Goal: Find specific page/section: Find specific page/section

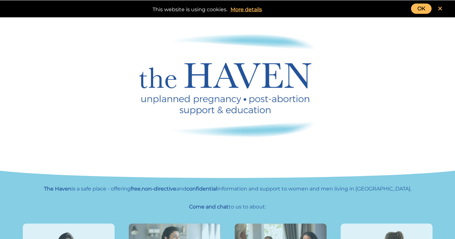
click at [439, 6] on icon at bounding box center [440, 9] width 4 height 6
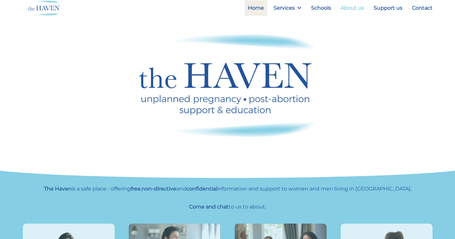
click at [347, 7] on link "About us" at bounding box center [353, 7] width 30 height 15
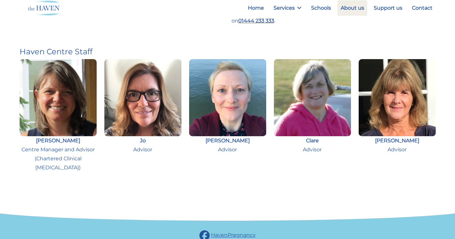
scroll to position [314, 0]
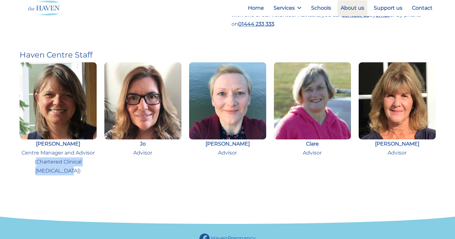
drag, startPoint x: 37, startPoint y: 161, endPoint x: 73, endPoint y: 172, distance: 37.9
click at [73, 172] on p "Caroline Centre Manager and Advisor (Chartered Clinical Psychologist)" at bounding box center [58, 157] width 77 height 36
drag, startPoint x: 73, startPoint y: 172, endPoint x: 58, endPoint y: 166, distance: 16.3
copy p "Chartered Clinical Psychologist"
click at [69, 98] on img at bounding box center [58, 100] width 77 height 77
